Goal: Task Accomplishment & Management: Manage account settings

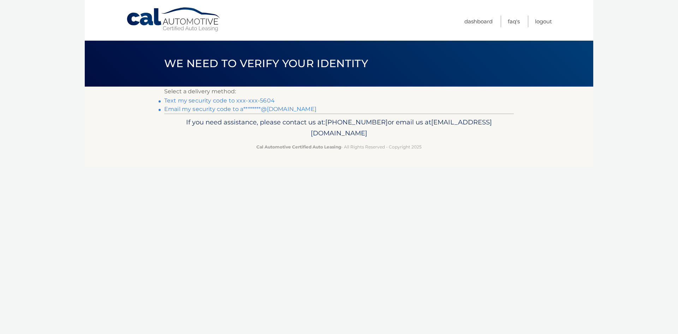
click at [221, 99] on link "Text my security code to xxx-xxx-5604" at bounding box center [219, 100] width 111 height 7
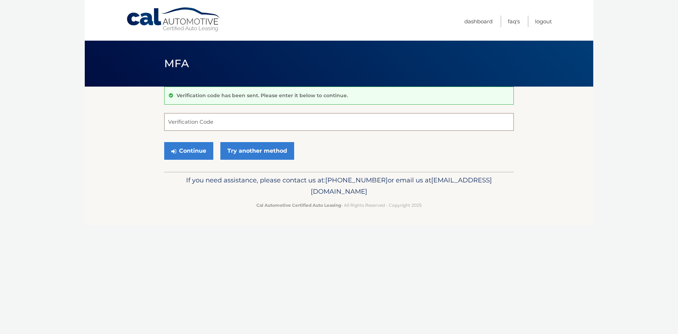
click at [247, 129] on input "Verification Code" at bounding box center [339, 122] width 350 height 18
type input "747331"
click at [164, 142] on button "Continue" at bounding box center [188, 151] width 49 height 18
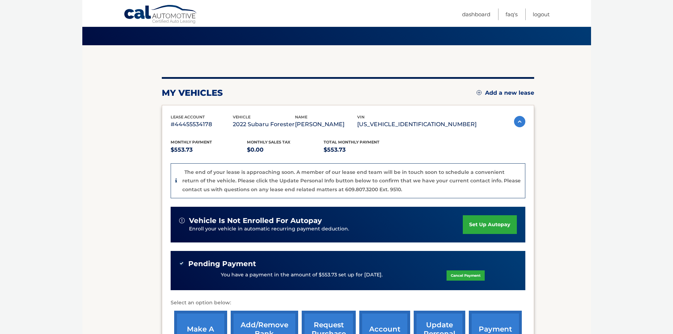
scroll to position [152, 0]
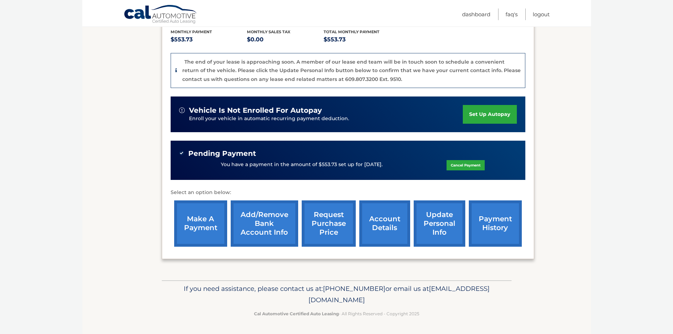
click at [341, 214] on link "request purchase price" at bounding box center [329, 223] width 54 height 46
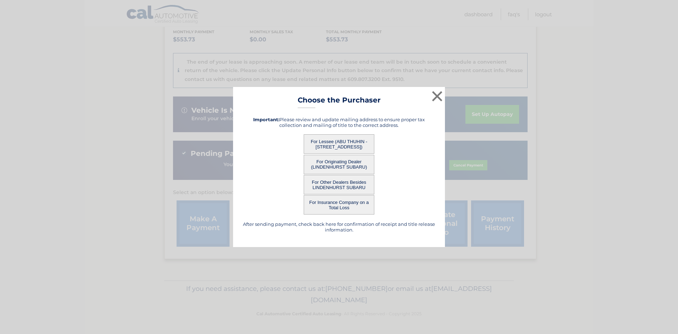
click at [337, 138] on button "For Lessee (ABU THUHIN - [STREET_ADDRESS])" at bounding box center [339, 143] width 71 height 19
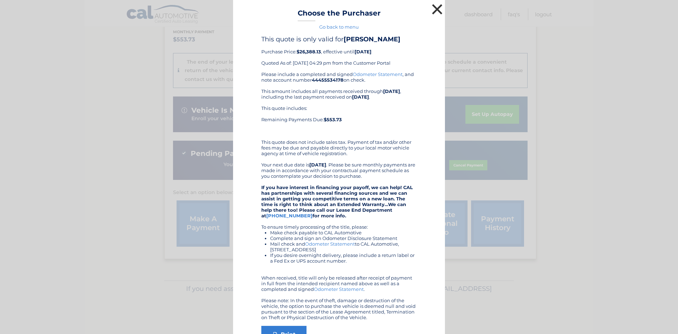
click at [430, 10] on button "×" at bounding box center [437, 9] width 14 height 14
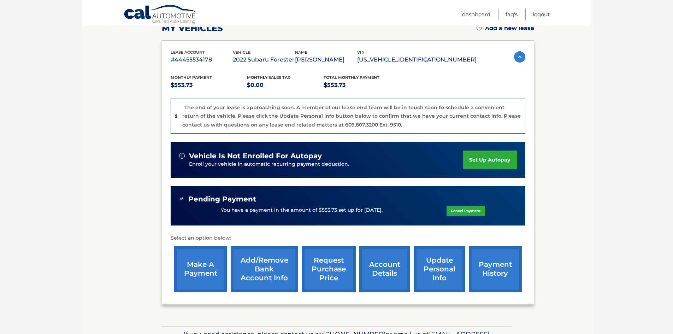
scroll to position [0, 0]
